Goal: Task Accomplishment & Management: Use online tool/utility

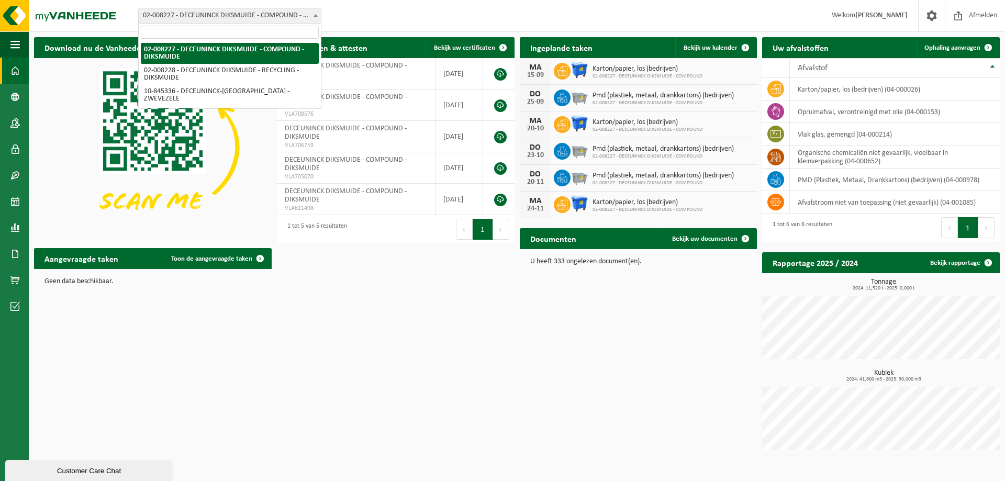
click at [250, 17] on span "02-008227 - DECEUNINCK DIKSMUIDE - COMPOUND - DIKSMUIDE" at bounding box center [230, 15] width 182 height 15
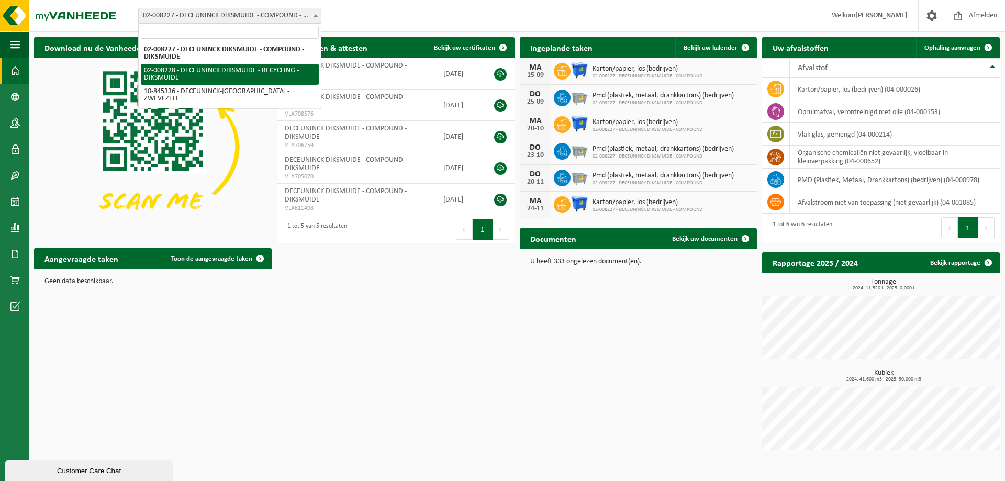
select select "1119"
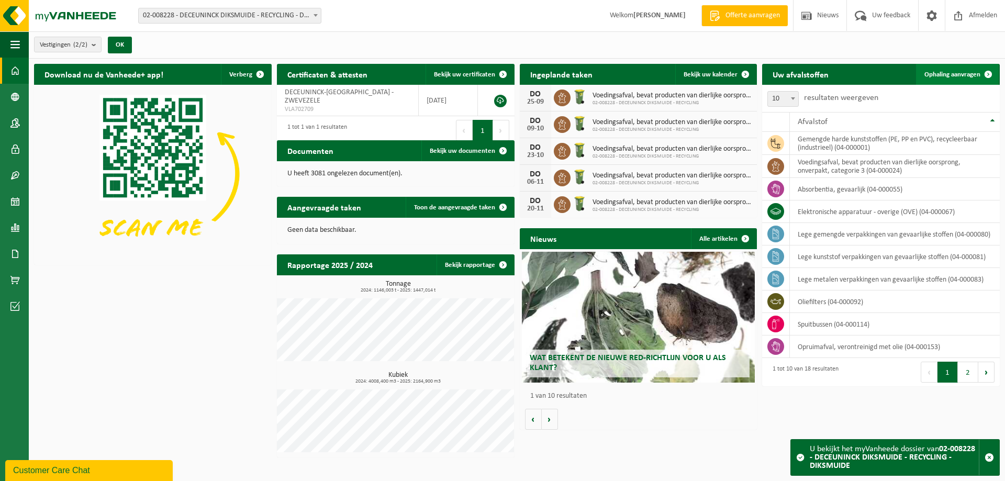
click at [956, 73] on span "Ophaling aanvragen" at bounding box center [952, 74] width 56 height 7
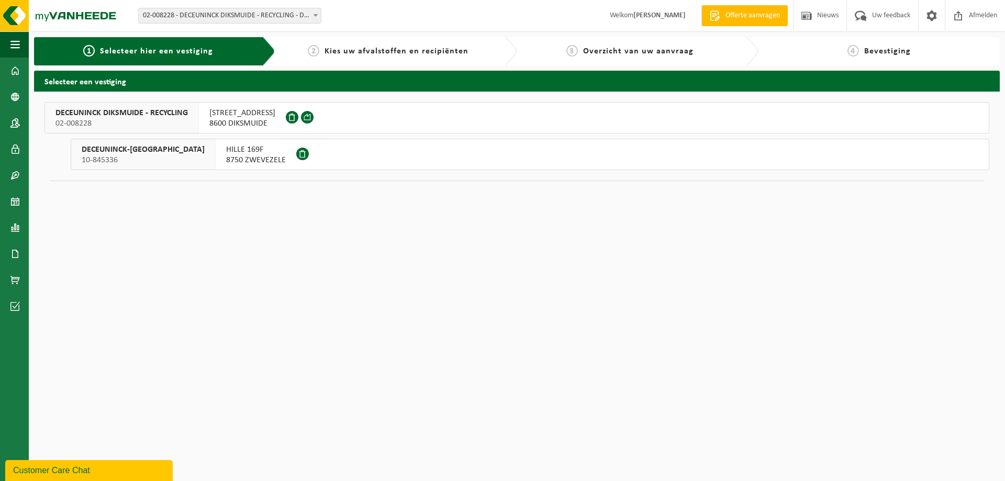
click at [174, 110] on span "DECEUNINCK DIKSMUIDE - RECYCLING" at bounding box center [121, 113] width 132 height 10
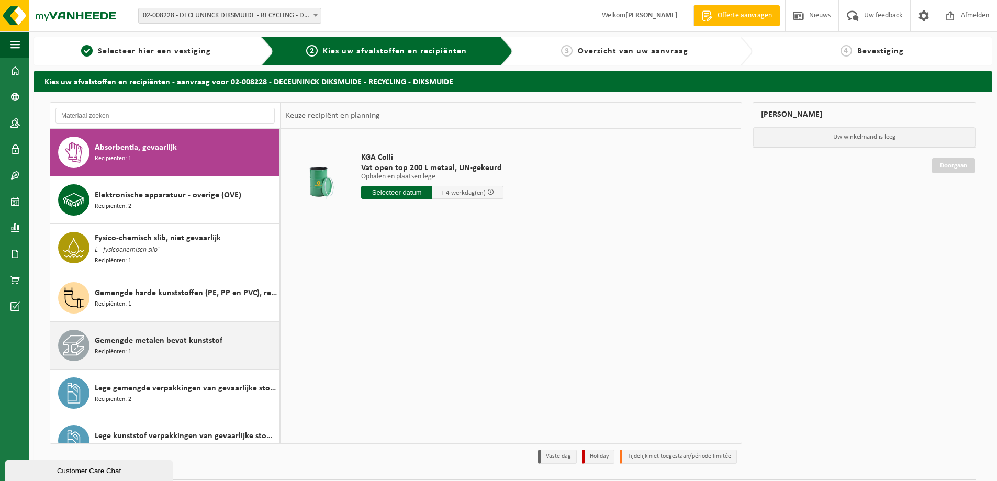
scroll to position [52, 0]
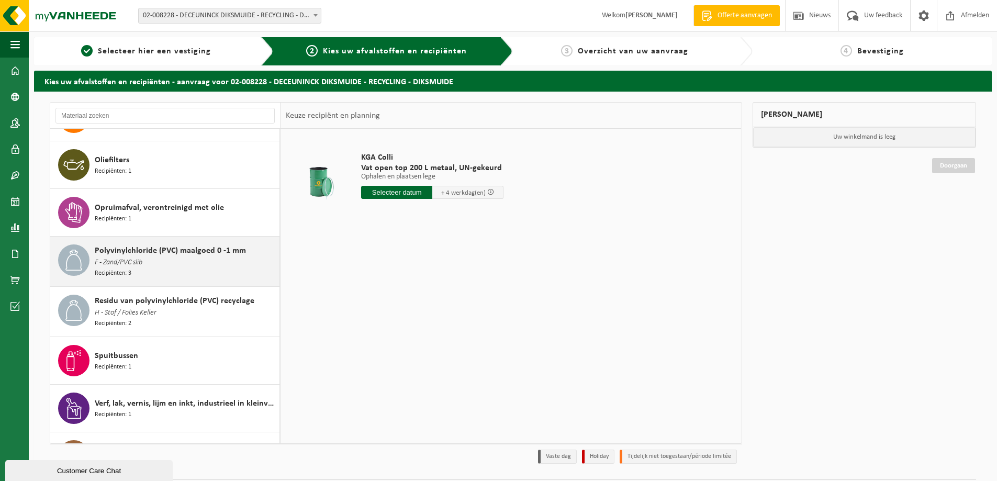
click at [144, 259] on div "Polyvinylchloride (PVC) maalgoed 0 -1 mm F - Zand/PVC slib Recipiënten: 3" at bounding box center [186, 261] width 182 height 34
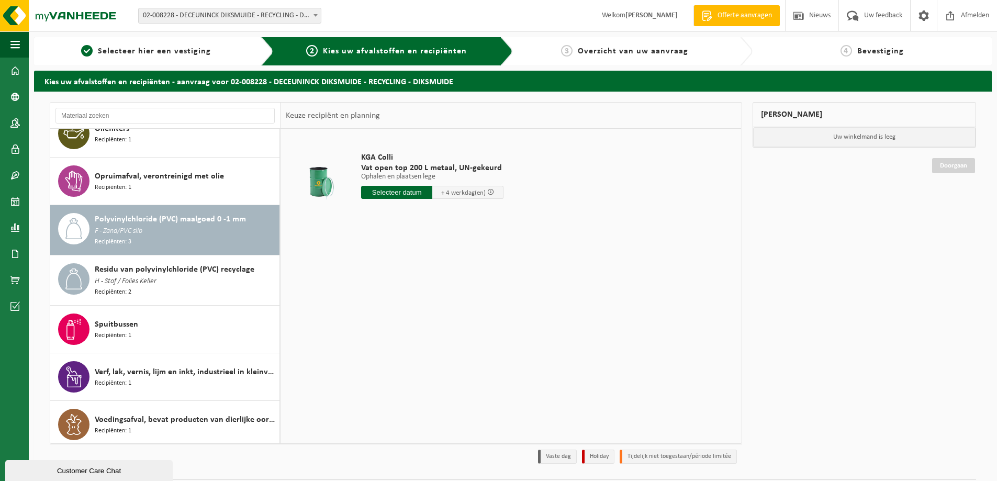
scroll to position [450, 0]
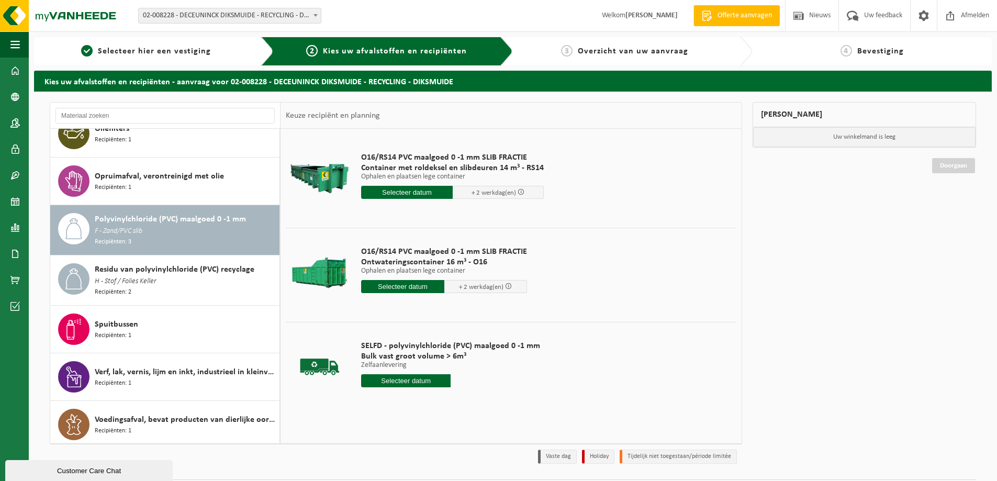
click at [419, 284] on input "text" at bounding box center [402, 286] width 83 height 13
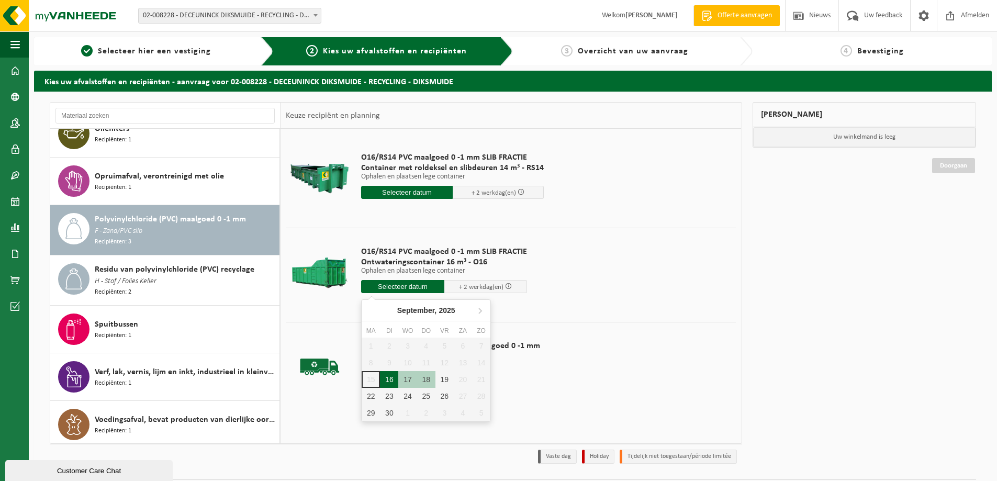
click at [390, 382] on div "16" at bounding box center [389, 379] width 18 height 17
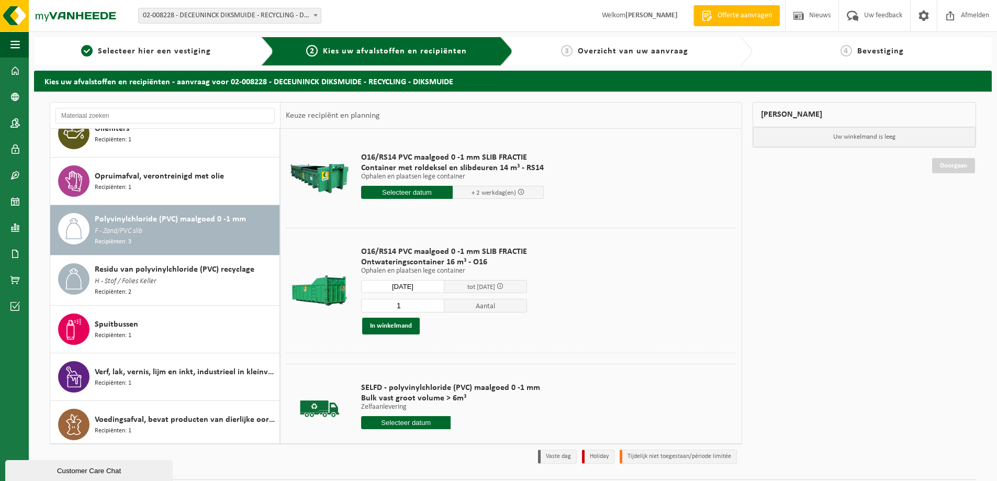
type input "Van 2025-09-16"
type input "2025-09-16"
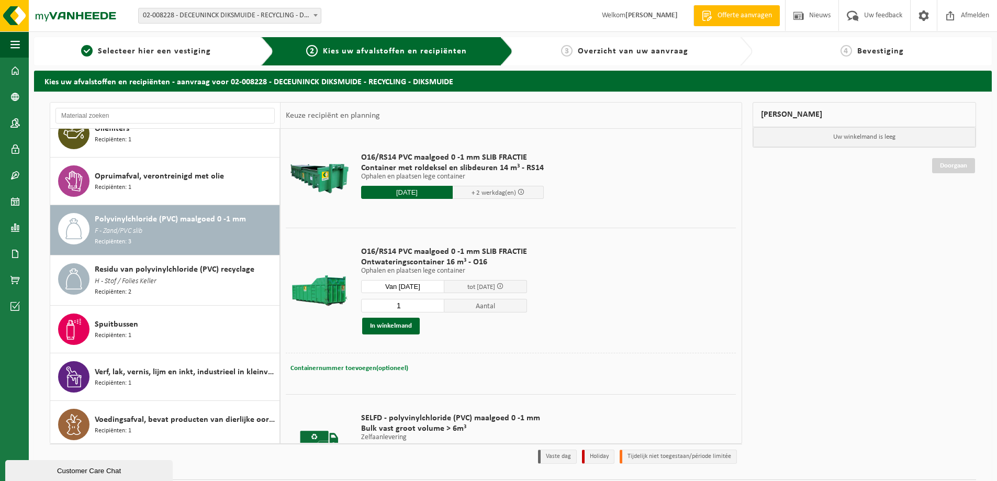
click at [390, 372] on button "Containernummer toevoegen(optioneel) Annuleren" at bounding box center [349, 368] width 120 height 15
drag, startPoint x: 388, startPoint y: 370, endPoint x: 382, endPoint y: 364, distance: 8.1
click at [388, 370] on input "text" at bounding box center [437, 368] width 220 height 14
click at [628, 316] on td "O16/RS14 PVC maalgoed 0 -1 mm SLIB FRACTIE Ontwateringscontainer 16 m³ - O16 Op…" at bounding box center [544, 290] width 383 height 125
type input "2"
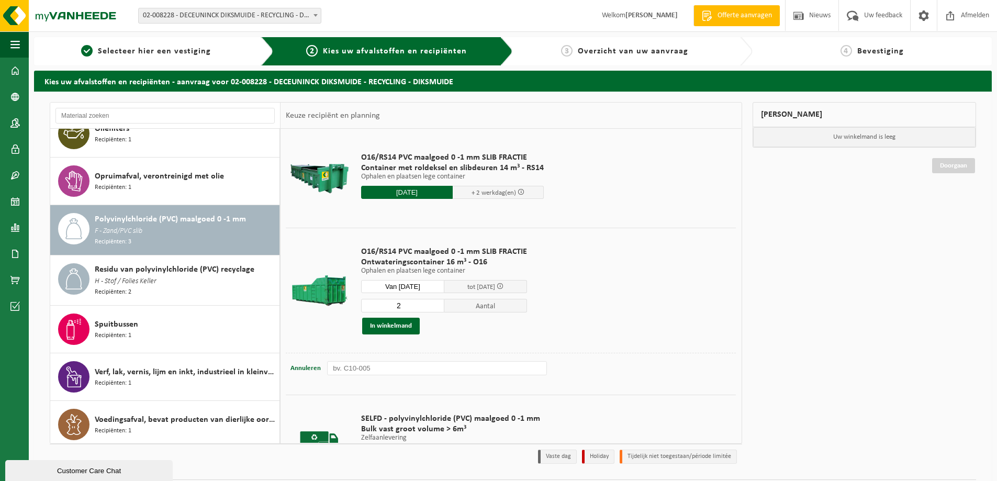
click at [433, 303] on input "2" at bounding box center [402, 306] width 83 height 14
click at [401, 370] on input "text" at bounding box center [437, 368] width 220 height 14
click at [400, 363] on input "text" at bounding box center [437, 368] width 220 height 14
click at [367, 365] on input "O16-" at bounding box center [437, 368] width 220 height 14
click at [366, 365] on input "O16-" at bounding box center [437, 368] width 220 height 14
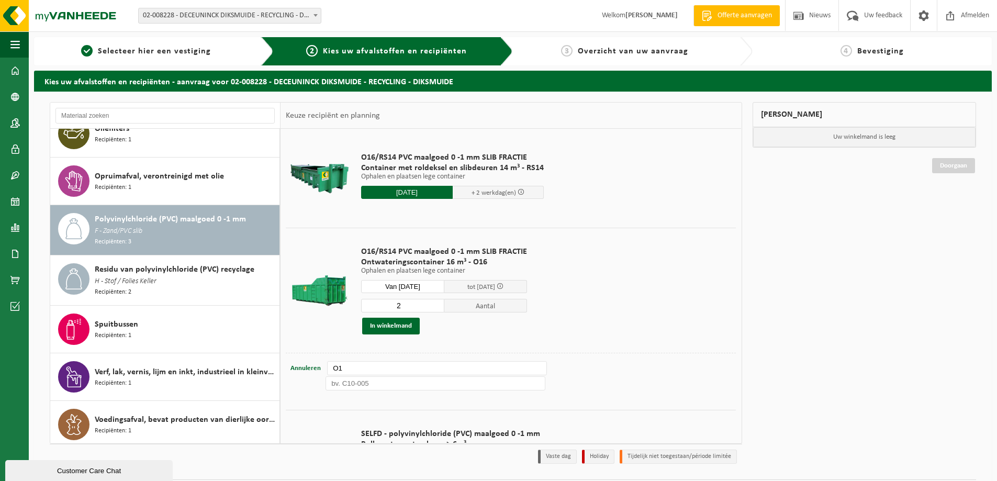
type input "O"
type input "O16-050"
type input "O16-120"
click at [400, 328] on button "In winkelmand" at bounding box center [391, 326] width 58 height 17
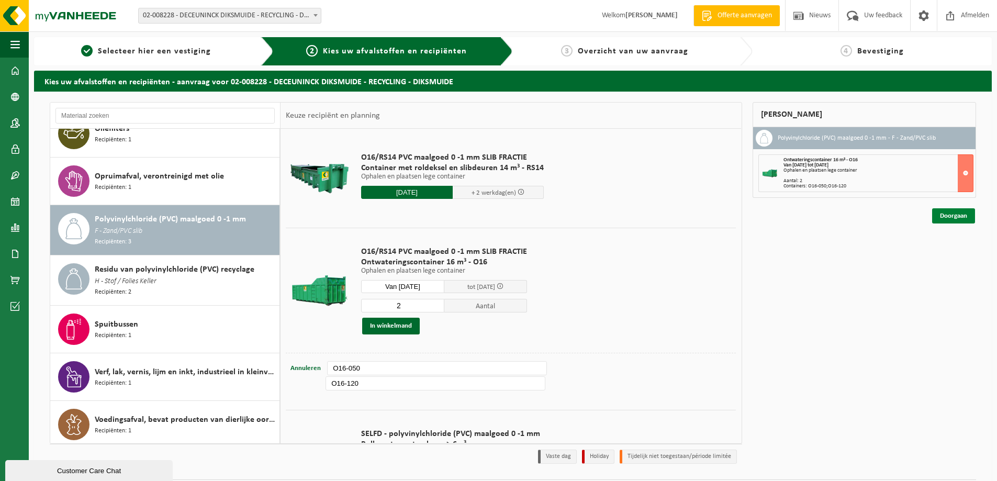
click at [950, 214] on link "Doorgaan" at bounding box center [953, 215] width 43 height 15
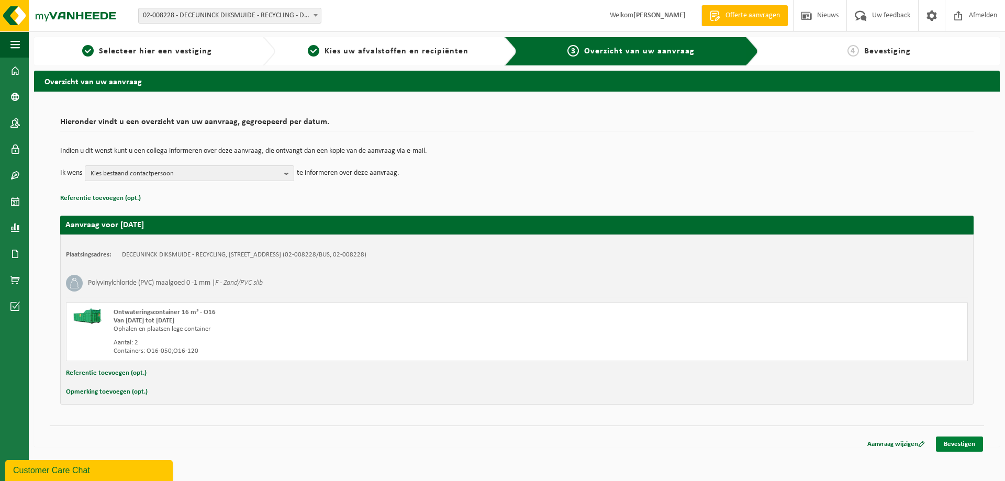
click at [980, 441] on link "Bevestigen" at bounding box center [959, 444] width 47 height 15
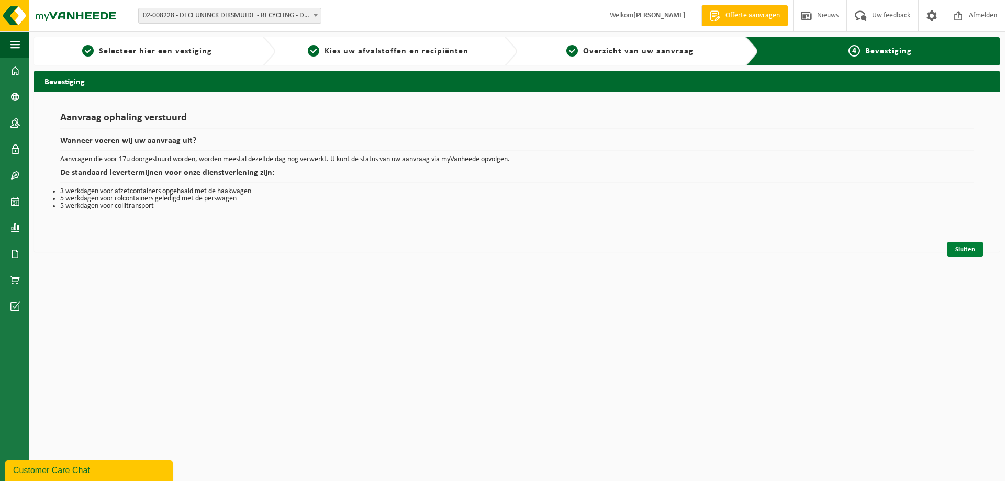
click at [968, 245] on link "Sluiten" at bounding box center [965, 249] width 36 height 15
